Goal: Task Accomplishment & Management: Complete application form

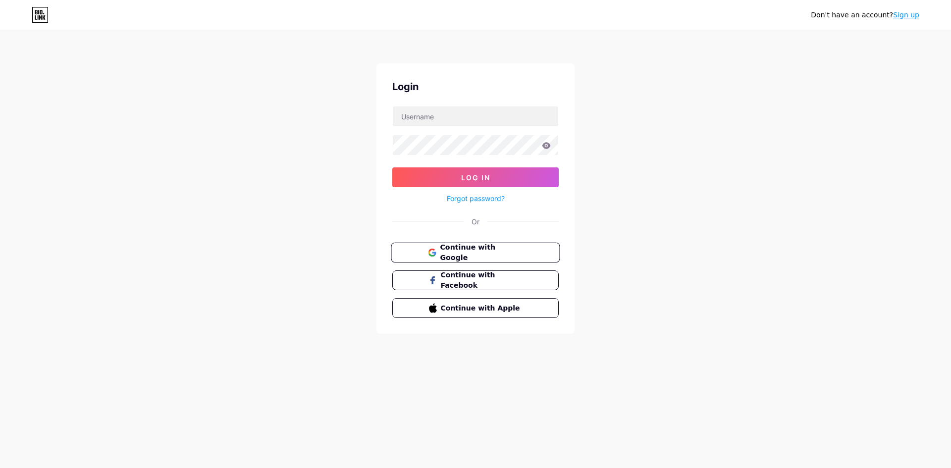
click at [504, 256] on span "Continue with Google" at bounding box center [481, 252] width 83 height 21
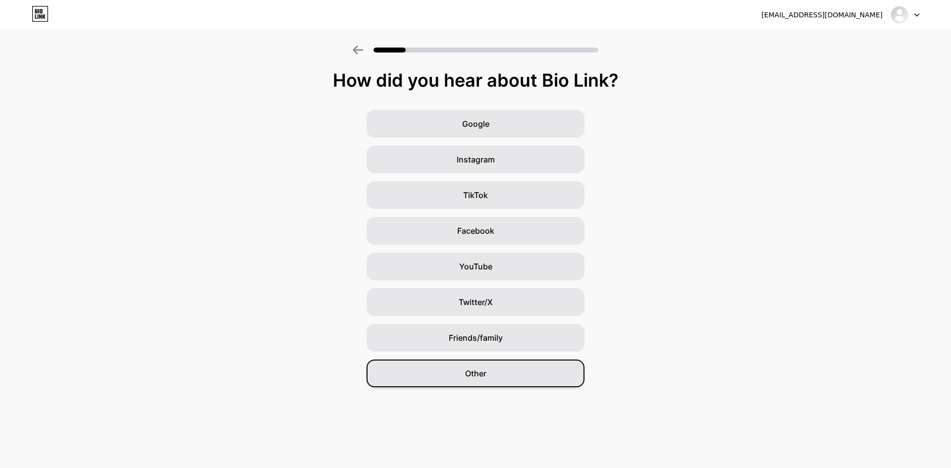
click at [502, 366] on div "Other" at bounding box center [476, 374] width 218 height 28
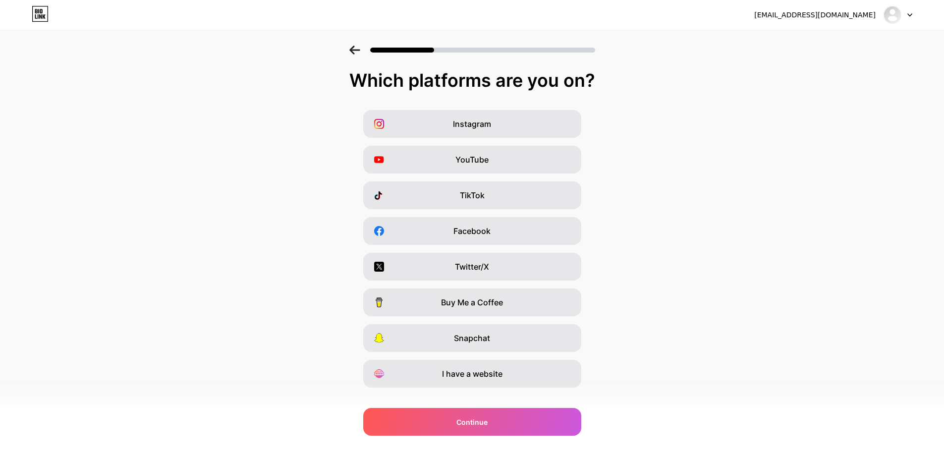
click at [358, 52] on icon at bounding box center [354, 50] width 11 height 9
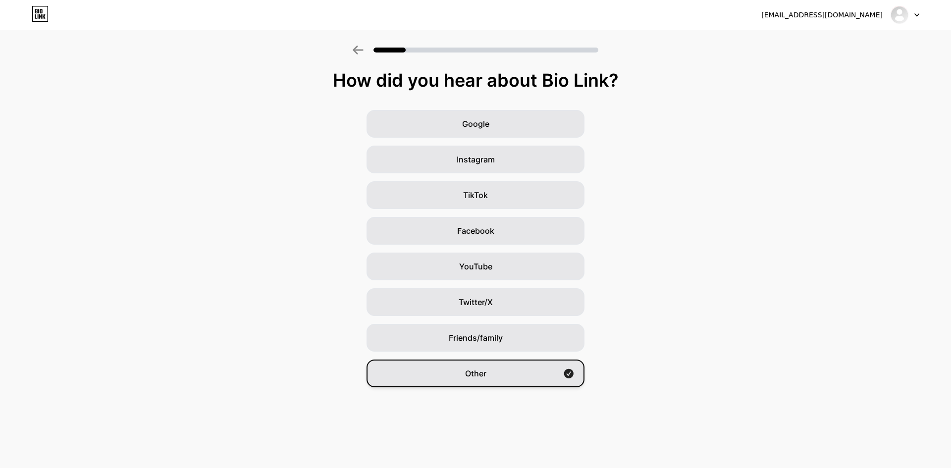
click at [479, 379] on span "Other" at bounding box center [475, 374] width 21 height 12
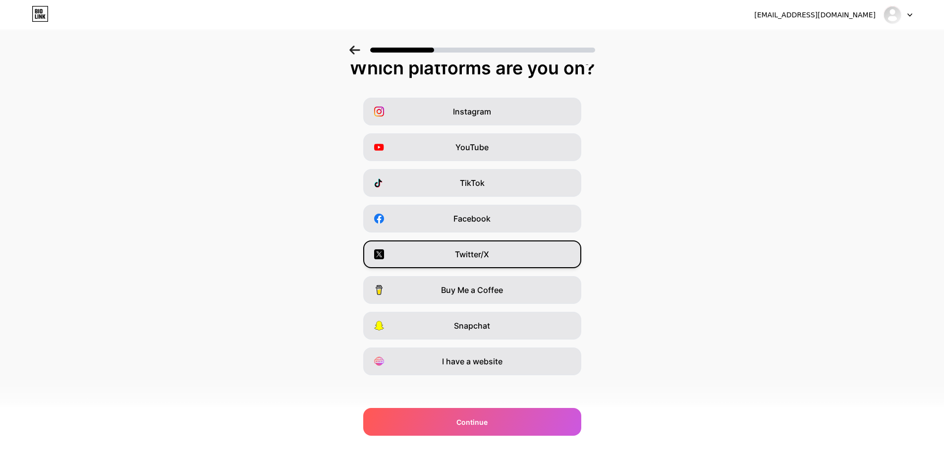
scroll to position [16, 0]
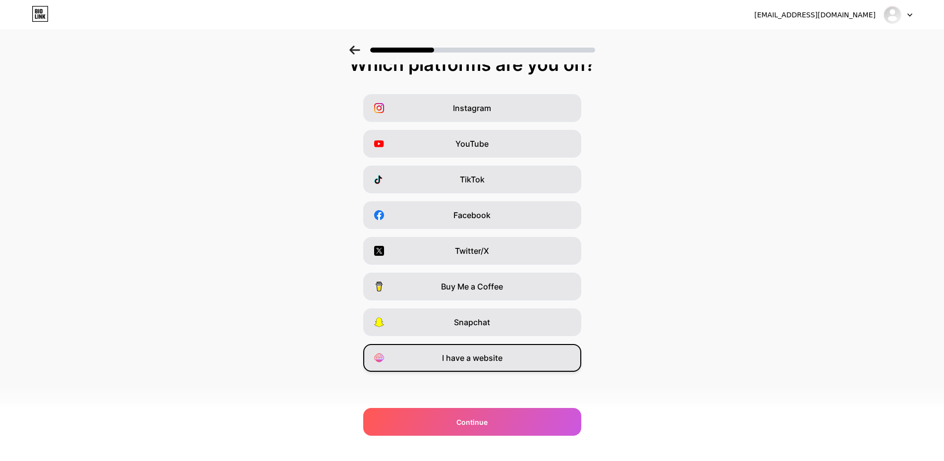
click at [490, 362] on span "I have a website" at bounding box center [472, 358] width 60 height 12
click at [510, 443] on div "akohousebuyers02@gmail.com Logout Link Copied Which platforms are you on? Insta…" at bounding box center [472, 222] width 944 height 477
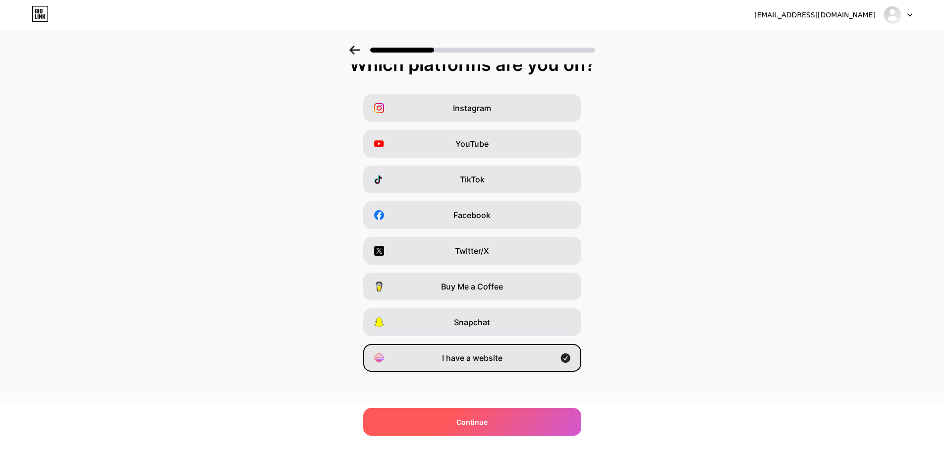
click at [505, 427] on div "Continue" at bounding box center [472, 422] width 218 height 28
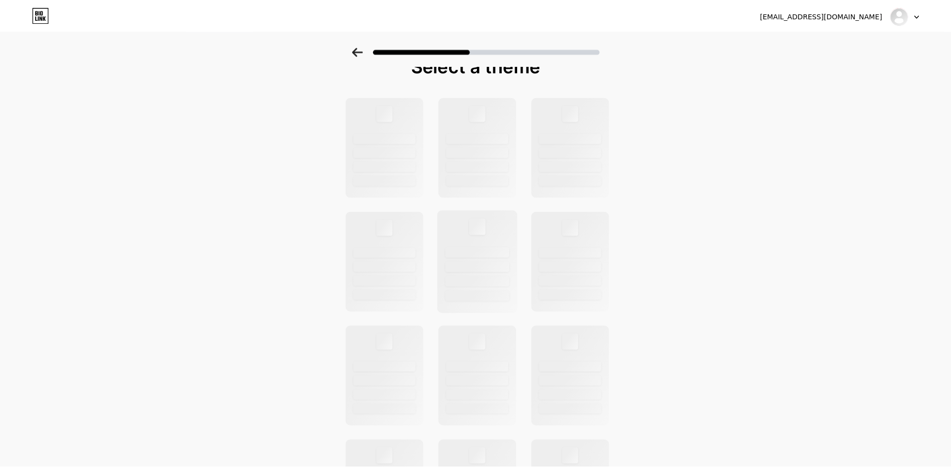
scroll to position [0, 0]
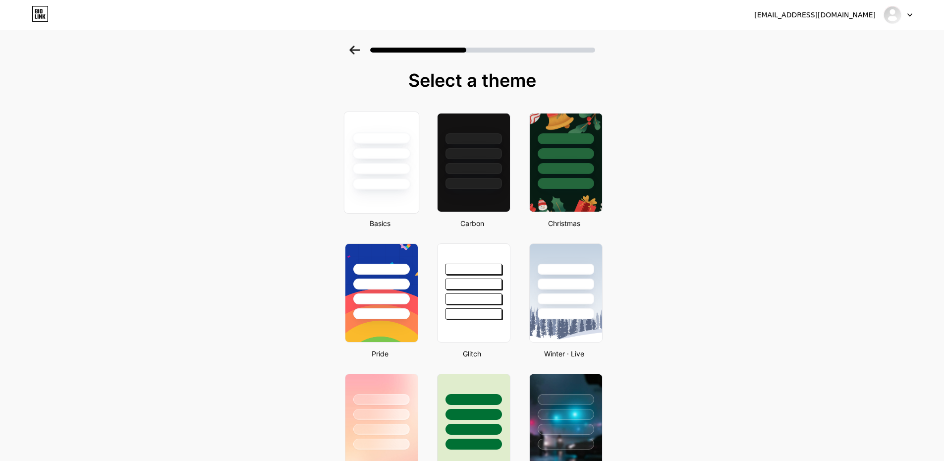
click at [388, 206] on div at bounding box center [380, 162] width 75 height 102
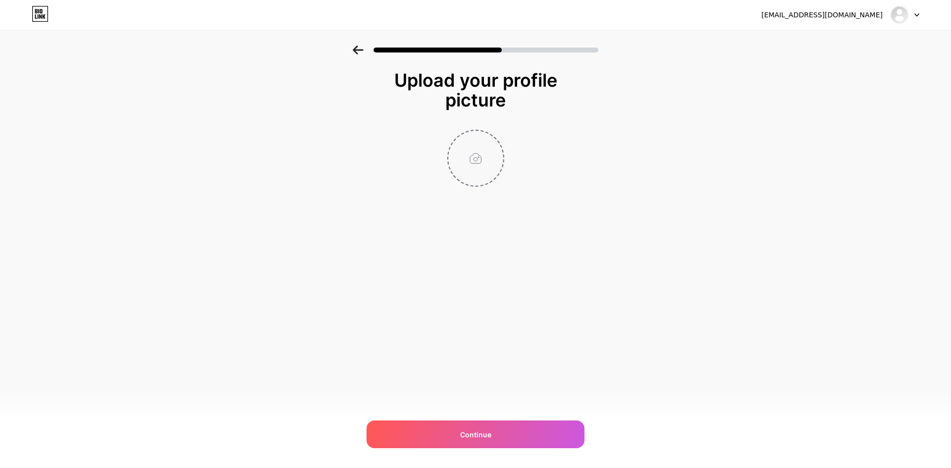
click at [469, 162] on input "file" at bounding box center [475, 158] width 55 height 55
type input "C:\fakepath\Black and Red Gaming Company Logo.png"
click at [515, 432] on div "Continue" at bounding box center [476, 435] width 218 height 28
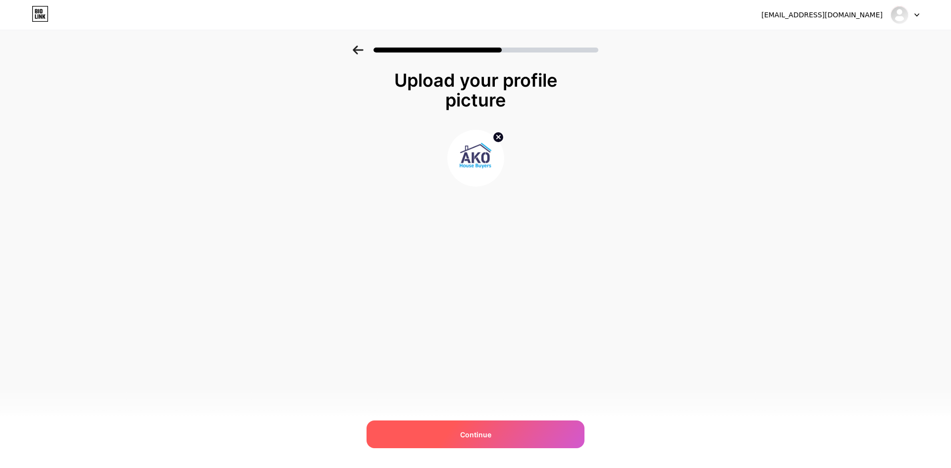
click at [505, 432] on div "Continue" at bounding box center [476, 435] width 218 height 28
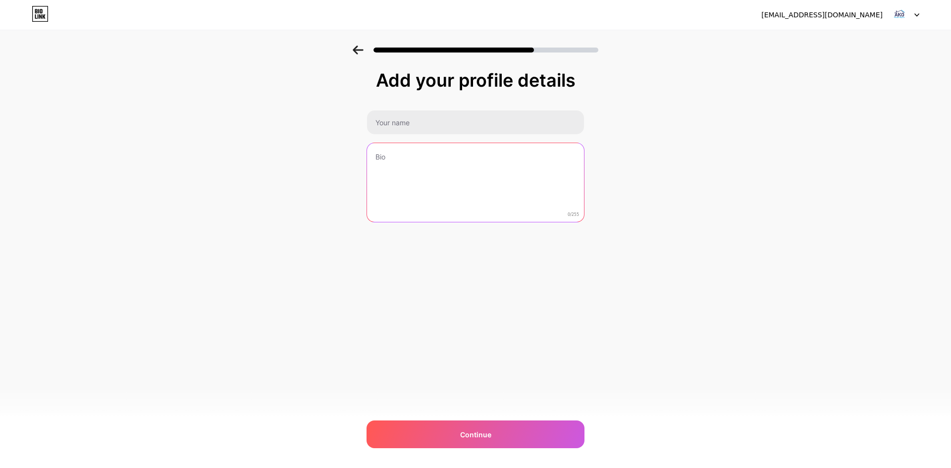
click at [477, 196] on textarea at bounding box center [475, 183] width 217 height 80
paste textarea "Looking to sell your home quickly? akohousebuyers.com is one of the best house …"
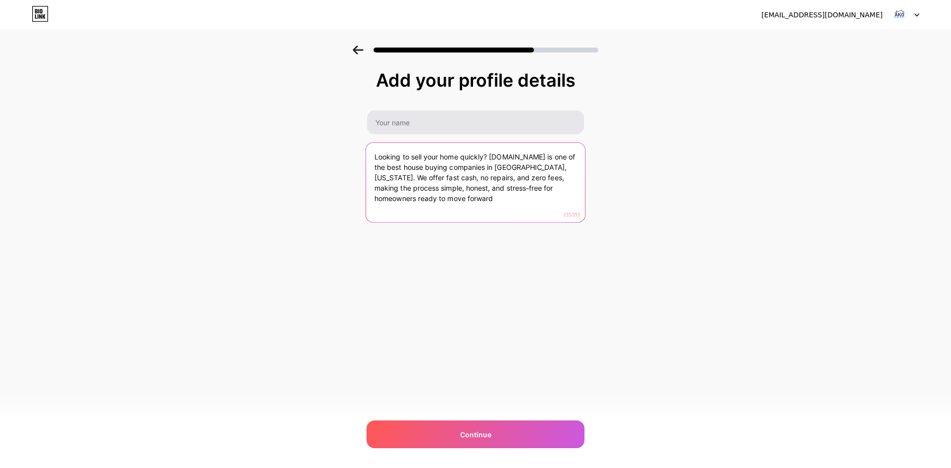
type textarea "Looking to sell your home quickly? akohousebuyers.com is one of the best house …"
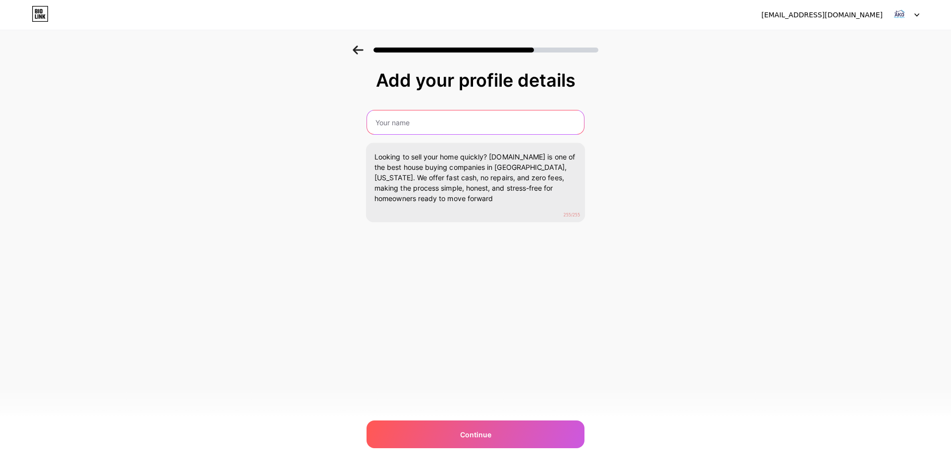
click at [428, 128] on input "text" at bounding box center [475, 122] width 217 height 24
paste input "AKO House Buyers"
type input "AKO House Buyers"
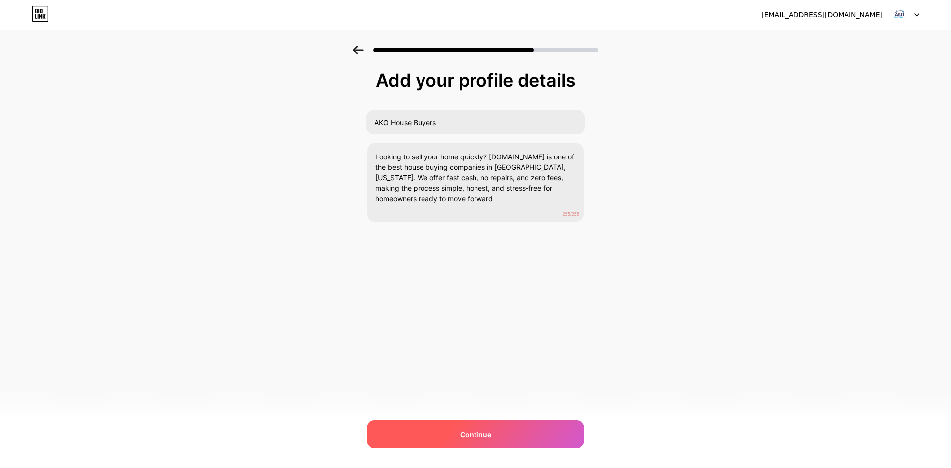
click at [507, 430] on div "Continue" at bounding box center [476, 435] width 218 height 28
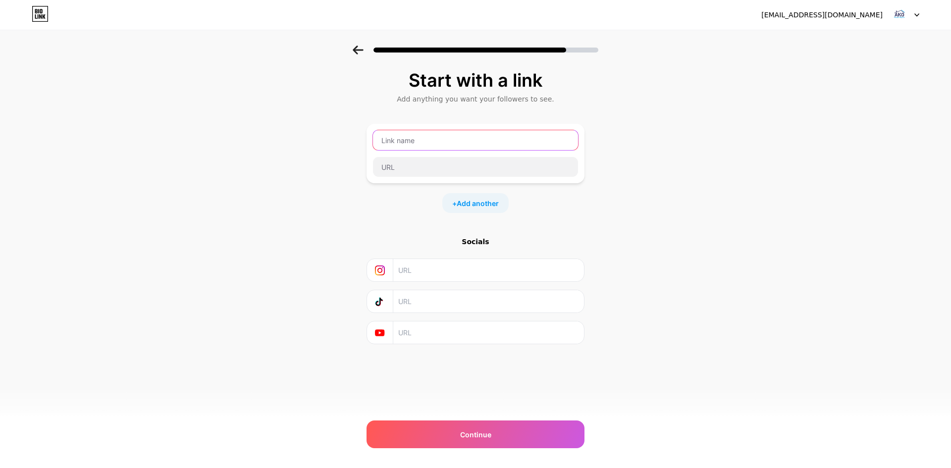
click at [425, 140] on input "text" at bounding box center [475, 140] width 205 height 20
paste input "https://www.akohousebuyers.com/"
type input "https://www.akohousebuyers.com/"
click at [404, 160] on input "text" at bounding box center [475, 167] width 205 height 20
paste input "https://www.akohousebuyers.com/"
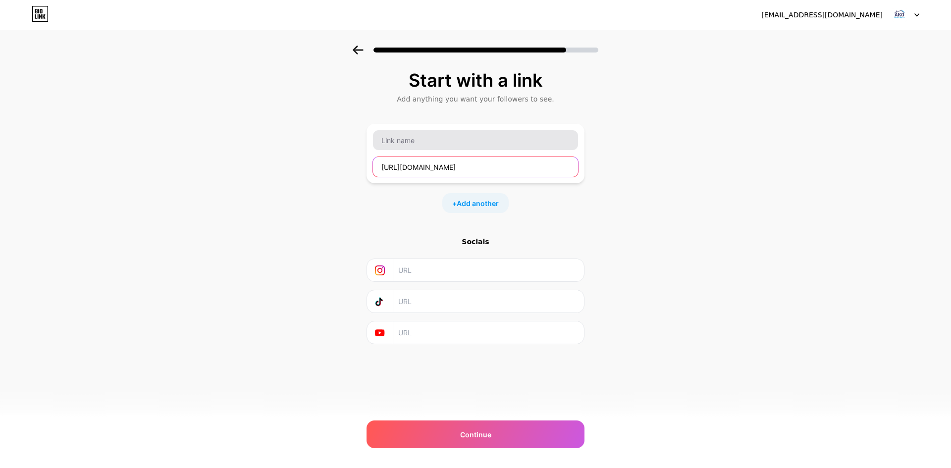
type input "https://www.akohousebuyers.com/"
click at [407, 148] on input "text" at bounding box center [475, 140] width 205 height 20
paste input "Website Url"
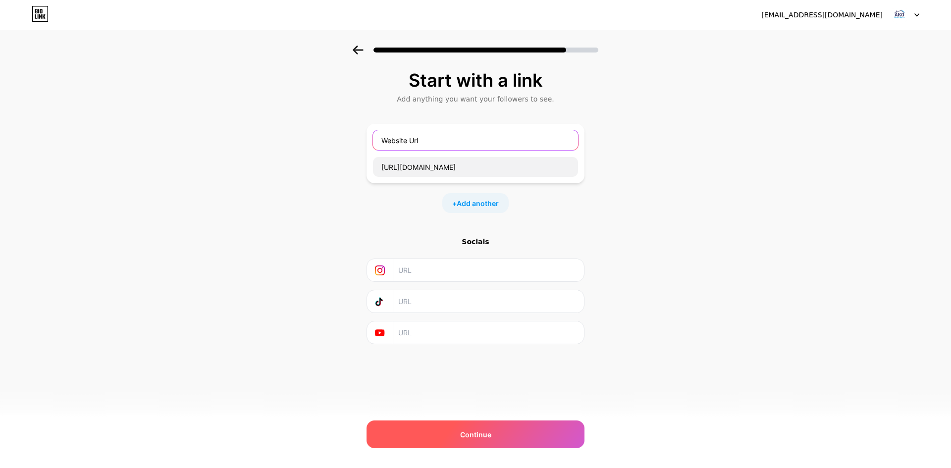
type input "Website Url"
click at [458, 434] on div "Continue" at bounding box center [476, 435] width 218 height 28
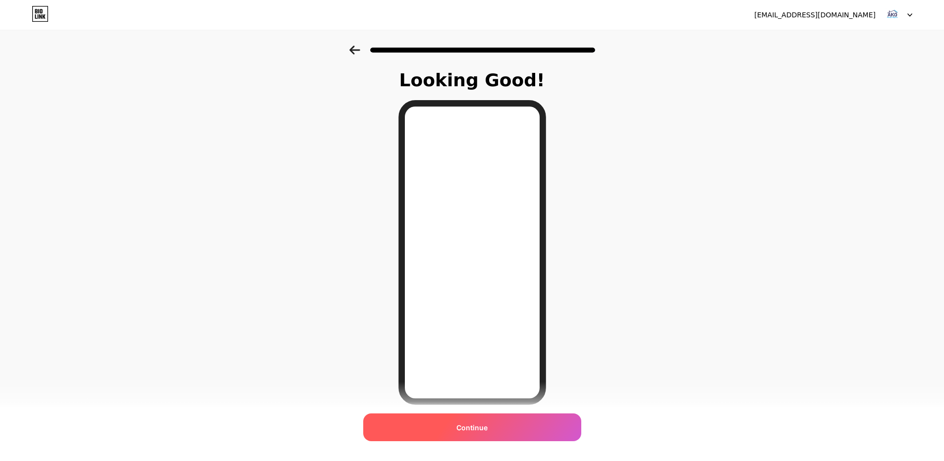
click at [497, 422] on div "Continue" at bounding box center [472, 427] width 218 height 28
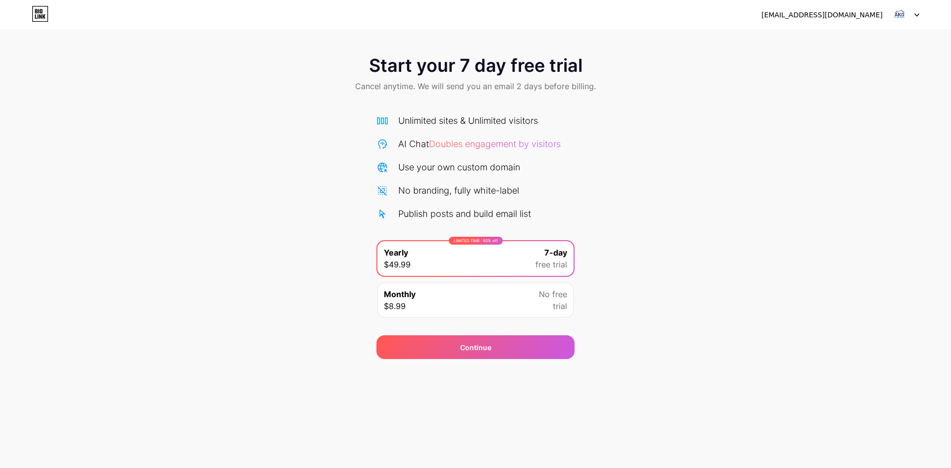
drag, startPoint x: 881, startPoint y: 20, endPoint x: 890, endPoint y: 19, distance: 9.0
click at [884, 19] on div "[EMAIL_ADDRESS][DOMAIN_NAME]" at bounding box center [840, 15] width 158 height 18
click at [909, 19] on div at bounding box center [905, 15] width 29 height 18
click at [849, 24] on div "akohousebuyers02@gmail.com Logout" at bounding box center [475, 15] width 951 height 30
click at [850, 17] on div "[EMAIL_ADDRESS][DOMAIN_NAME]" at bounding box center [821, 15] width 121 height 10
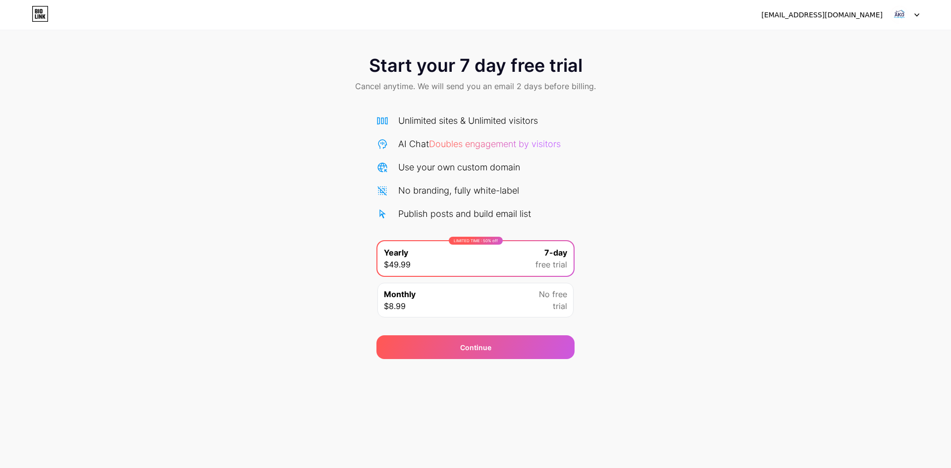
click at [903, 23] on img at bounding box center [899, 14] width 19 height 19
click at [899, 16] on img at bounding box center [899, 14] width 19 height 19
click at [900, 16] on img at bounding box center [899, 14] width 19 height 19
click at [470, 351] on div "Continue" at bounding box center [475, 347] width 31 height 10
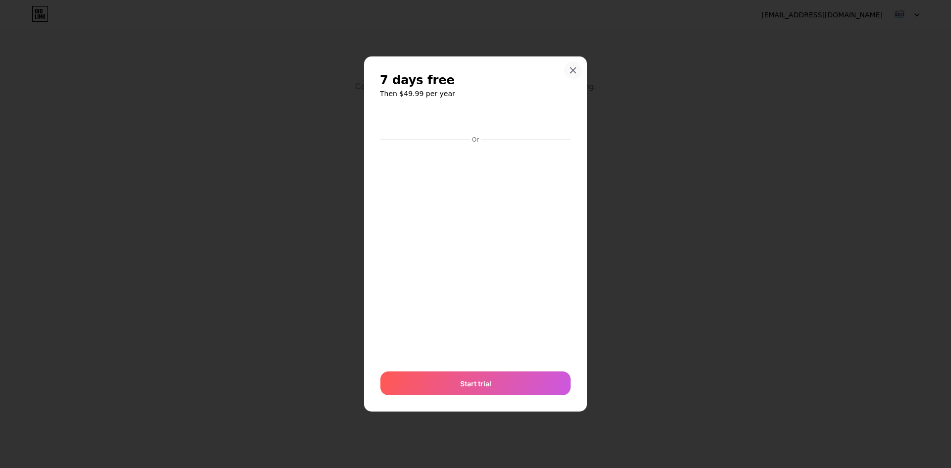
click at [572, 69] on icon at bounding box center [573, 69] width 5 height 5
